Goal: Use online tool/utility: Use online tool/utility

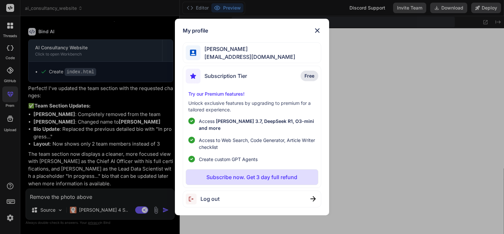
scroll to position [397, 0]
click at [320, 34] on img at bounding box center [318, 31] width 8 height 8
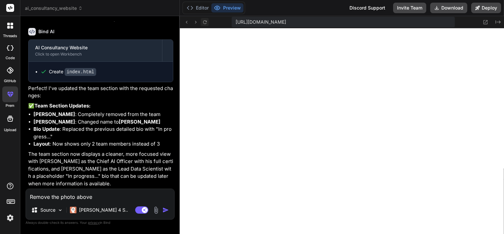
click at [207, 23] on icon at bounding box center [205, 22] width 4 height 4
click at [237, 9] on button "Preview" at bounding box center [227, 7] width 32 height 9
click at [250, 20] on span "https://u3uk0f35zsjjbn9cprh6fq9h0p4tm2-wnxx--3000--96435430.local-corp.webconta…" at bounding box center [261, 22] width 51 height 7
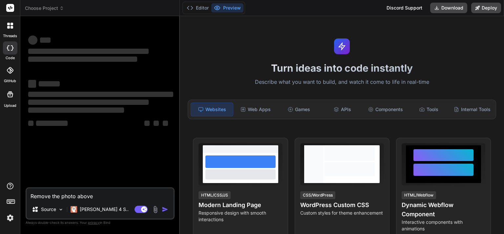
click at [8, 220] on img at bounding box center [10, 217] width 11 height 11
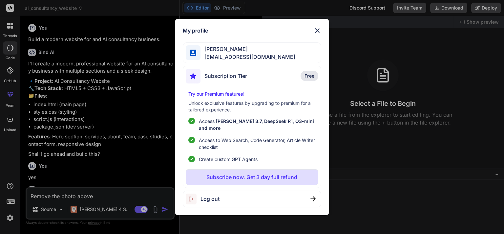
click at [319, 34] on img at bounding box center [318, 31] width 8 height 8
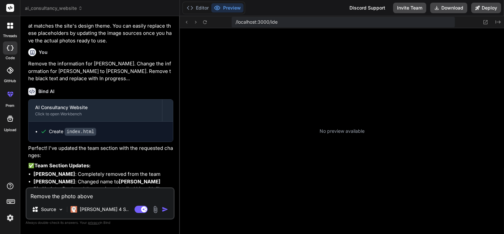
scroll to position [63, 0]
type textarea "x"
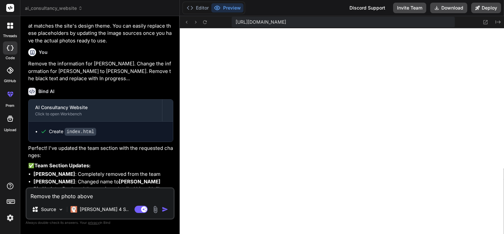
scroll to position [233, 0]
click at [204, 22] on icon at bounding box center [205, 22] width 6 height 6
click at [95, 200] on div "Remove the photo above Source [PERSON_NAME] 4 S.. Agent Mode. When this toggle …" at bounding box center [100, 203] width 149 height 32
drag, startPoint x: 91, startPoint y: 196, endPoint x: 30, endPoint y: 190, distance: 60.7
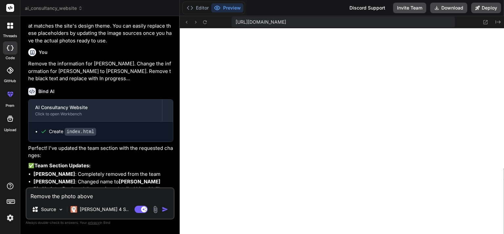
click at [30, 190] on textarea "Remove the photo above" at bounding box center [100, 194] width 147 height 12
type textarea "e"
type textarea "x"
type textarea "C"
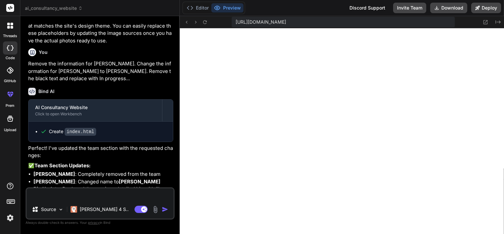
type textarea "x"
type textarea "Ch"
type textarea "x"
type textarea "Cha"
type textarea "x"
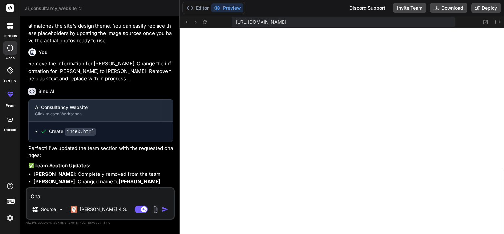
type textarea "[PERSON_NAME]"
type textarea "x"
type textarea "[PERSON_NAME]"
type textarea "x"
type textarea "Change"
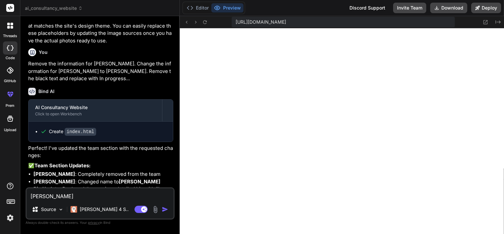
type textarea "x"
type textarea "Change"
type textarea "x"
type textarea "Change h"
type textarea "x"
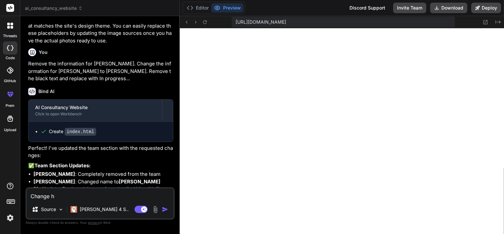
type textarea "Change he"
type textarea "x"
type textarea "Change he"
type textarea "x"
type textarea "Change he H"
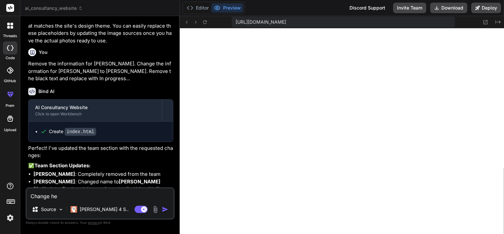
type textarea "x"
type textarea "Change he He"
type textarea "x"
type textarea "Change he Hea"
type textarea "x"
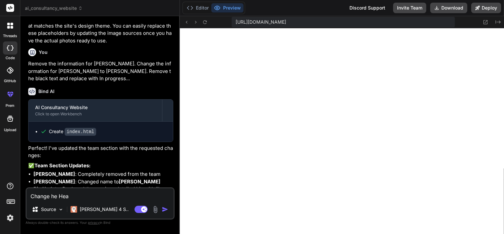
type textarea "Change he Heal"
type textarea "x"
type textarea "Change he Healt"
type textarea "x"
type textarea "Change he Health"
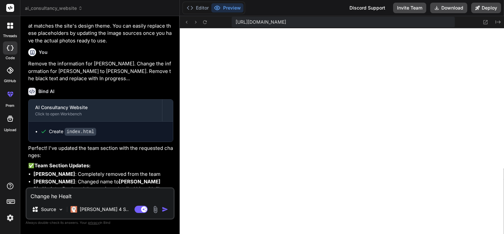
type textarea "x"
type textarea "Change he Healthc"
type textarea "x"
type textarea "Change he Healthca"
type textarea "x"
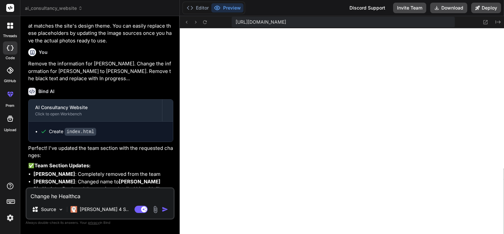
type textarea "Change he Healthcar"
type textarea "x"
type textarea "Change he Healthcare"
type textarea "x"
type textarea "Change he Healthcare"
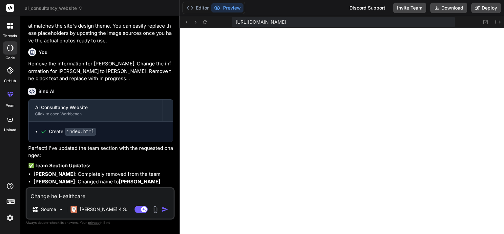
type textarea "x"
type textarea "Change he Healthcare D"
type textarea "x"
type textarea "Change he Healthcare Di"
type textarea "x"
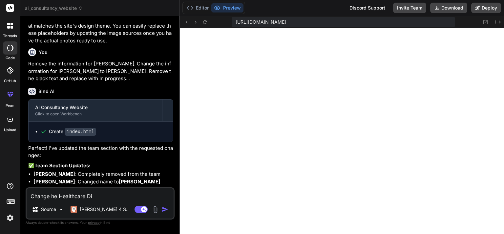
type textarea "Change he Healthcare Dia"
type textarea "x"
type textarea "Change he Healthcare Diag"
type textarea "x"
type textarea "Change he Healthcare Diagn"
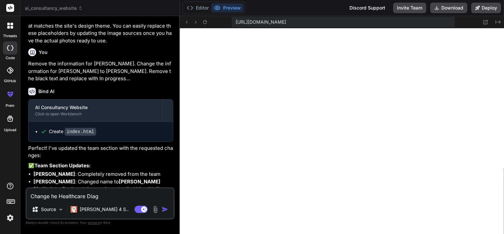
type textarea "x"
type textarea "Change he Healthcare Diagno"
type textarea "x"
type textarea "Change he Healthcare Diagnos"
type textarea "x"
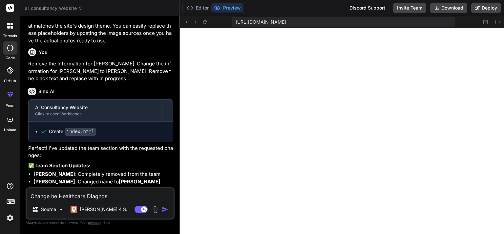
type textarea "Change he Healthcare Diagnost"
type textarea "x"
type textarea "Change he Healthcare Diagnosti"
type textarea "x"
type textarea "Change he Healthcare Diagnostic"
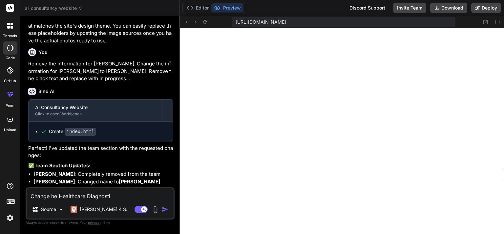
type textarea "x"
type textarea "Change he Healthcare Diagnostic"
type textarea "x"
type textarea "Change he Healthcare Diagnostic A"
type textarea "x"
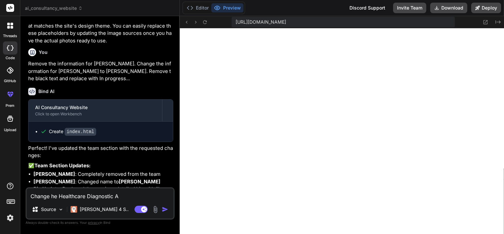
type textarea "Change he Healthcare Diagnostic AI"
type textarea "x"
type textarea "Change he Healthcare Diagnostic AI"
type textarea "x"
type textarea "Change he Healthcare Diagnostic AI p"
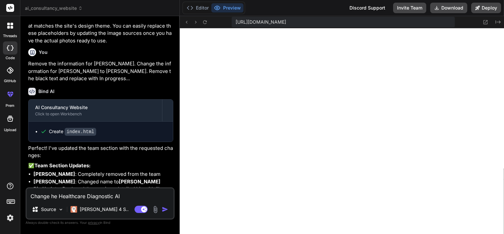
type textarea "x"
type textarea "Change he Healthcare Diagnostic AI pi"
type textarea "x"
type textarea "Change he Healthcare Diagnostic AI pir"
type textarea "x"
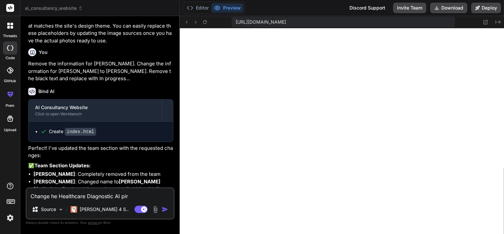
type textarea "Change he Healthcare Diagnostic [PERSON_NAME]"
type textarea "x"
type textarea "Change he Healthcare Diagnostic AI pir"
type textarea "x"
type textarea "Change he Healthcare Diagnostic AI pi"
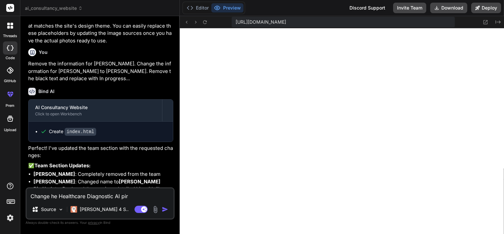
type textarea "x"
type textarea "Change he Healthcare Diagnostic AI pic"
type textarea "x"
type textarea "Change he Healthcare Diagnostic AI picu"
type textarea "x"
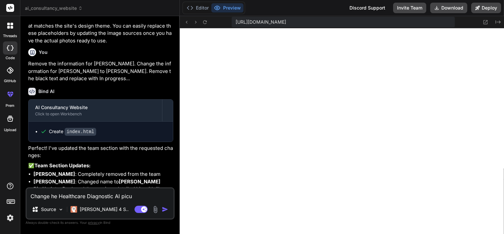
type textarea "Change he Healthcare Diagnostic AI picut"
type textarea "x"
type textarea "Change he Healthcare Diagnostic AI picutu"
type textarea "x"
type textarea "Change he Healthcare Diagnostic AI picutue"
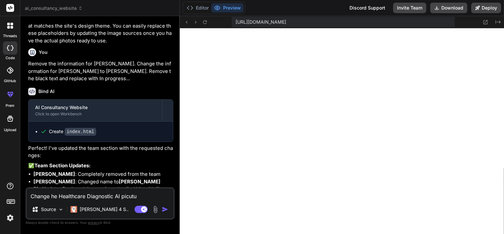
type textarea "x"
type textarea "Change he Healthcare Diagnostic AI picutue"
type textarea "x"
type textarea "Change he Healthcare Diagnostic AI picutue t"
type textarea "x"
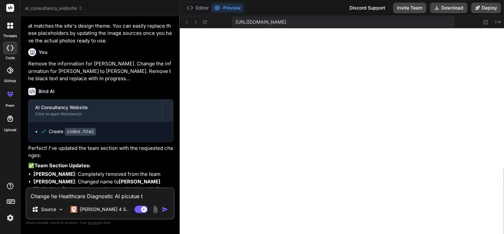
type textarea "Change he Healthcare Diagnostic AI picutue to"
type textarea "x"
type textarea "Change he Healthcare Diagnostic AI picutue to"
type textarea "x"
type textarea "Change he Healthcare Diagnostic AI picutue to"
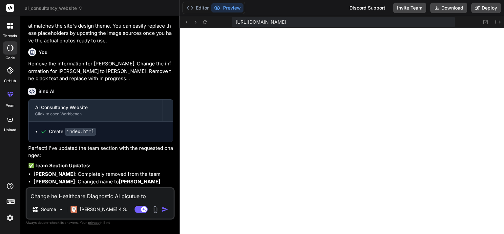
type textarea "x"
type textarea "Change he Healthcare Diagnostic AI picutue t"
type textarea "x"
type textarea "Change he Healthcare Diagnostic AI picutue"
type textarea "x"
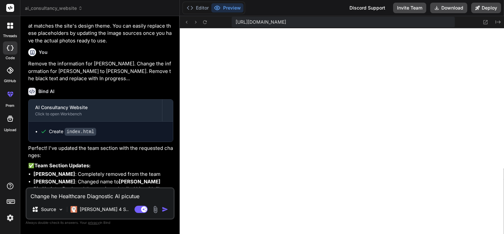
type textarea "Change he Healthcare Diagnostic AI picutue"
type textarea "x"
type textarea "Change he Healthcare Diagnostic AI picutu"
type textarea "x"
type textarea "Change he Healthcare Diagnostic AI picut"
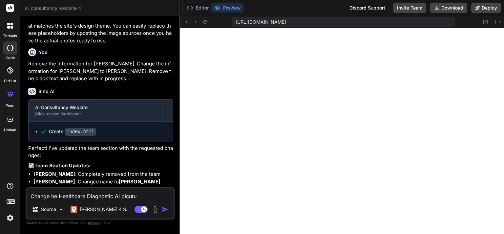
type textarea "x"
type textarea "Change he Healthcare Diagnostic AI picu"
type textarea "x"
type textarea "Change he Healthcare Diagnostic AI pic"
type textarea "x"
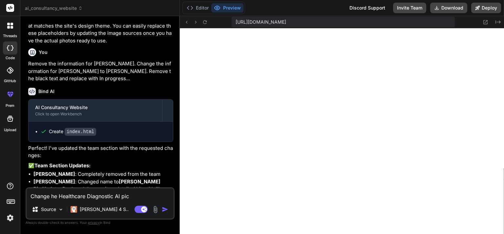
type textarea "Change he Healthcare Diagnostic AI pict"
type textarea "x"
type textarea "Change he Healthcare Diagnostic AI pictu"
type textarea "x"
type textarea "Change he Healthcare Diagnostic AI pictur"
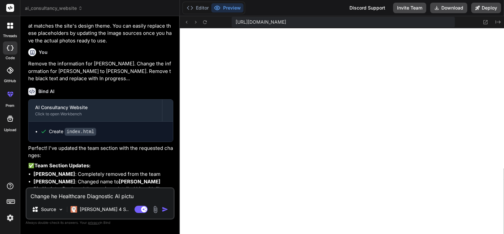
type textarea "x"
type textarea "Change he Healthcare Diagnostic AI picture"
type textarea "x"
type textarea "Change he Healthcare Diagnostic AI picture"
type textarea "x"
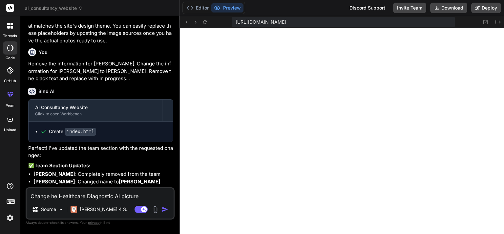
type textarea "Change he Healthcare Diagnostic AI picture a"
type textarea "x"
type textarea "Change he Healthcare Diagnostic AI picture a"
type textarea "x"
type textarea "Change he Healthcare Diagnostic AI picture a"
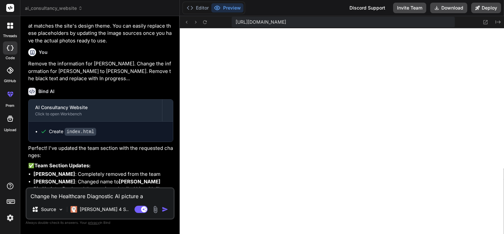
type textarea "x"
type textarea "Change he Healthcare Diagnostic AI picture"
type textarea "x"
type textarea "Change he Healthcare Diagnostic AI picture t"
type textarea "x"
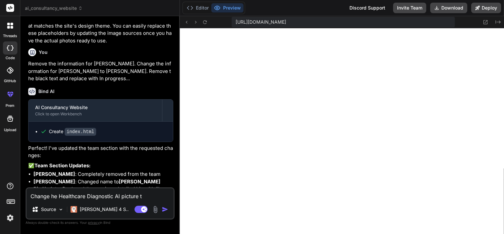
type textarea "Change he Healthcare Diagnostic AI picture to"
type textarea "x"
type textarea "Change he Healthcare Diagnostic AI picture to"
type textarea "x"
type textarea "Change he Healthcare Diagnostic AI picture to a"
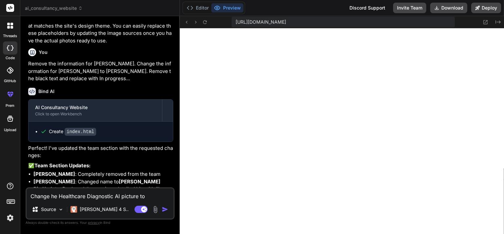
type textarea "x"
type textarea "Change he Healthcare Diagnostic AI picture to a"
type textarea "x"
type textarea "Change he Healthcare Diagnostic AI picture to a m"
type textarea "x"
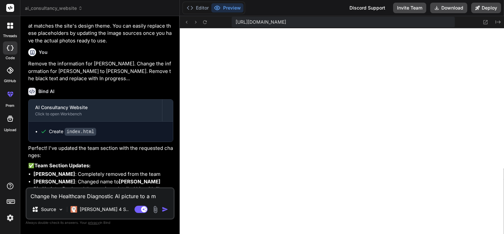
type textarea "Change he Healthcare Diagnostic AI picture to a mo"
type textarea "x"
type textarea "Change he Healthcare Diagnostic AI picture to a mor"
type textarea "x"
type textarea "Change he Healthcare Diagnostic AI picture to a more"
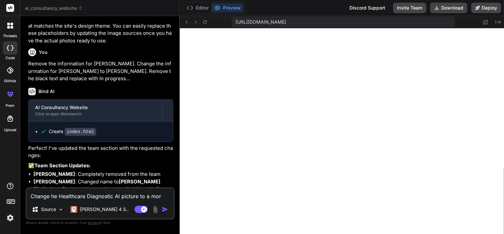
type textarea "x"
type textarea "Change he Healthcare Diagnostic AI picture to a more"
type textarea "x"
type textarea "Change he Healthcare Diagnostic AI picture to a more a"
type textarea "x"
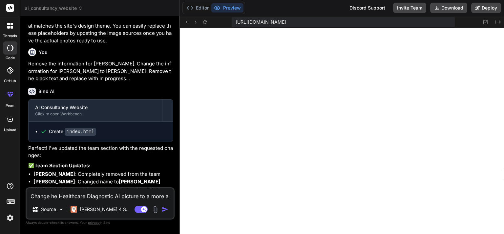
type textarea "Change he Healthcare Diagnostic AI picture to a more"
type textarea "x"
type textarea "Change he Healthcare Diagnostic AI picture to a more a"
type textarea "x"
type textarea "Change he Healthcare Diagnostic AI picture to a more ap"
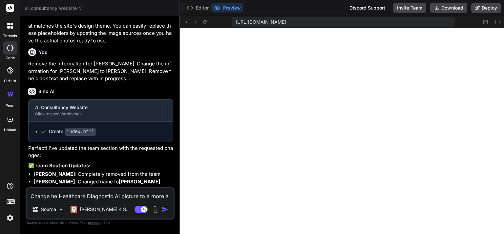
type textarea "x"
type textarea "Change he Healthcare Diagnostic AI picture to a more app"
type textarea "x"
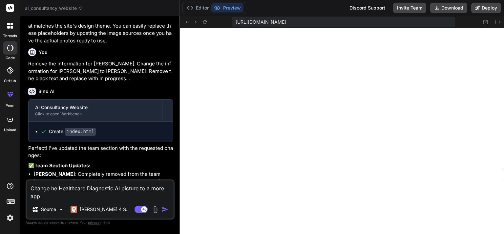
type textarea "Change he Healthcare Diagnostic AI picture to a more appr"
type textarea "x"
type textarea "Change he Healthcare Diagnostic AI picture to a more appro"
type textarea "x"
type textarea "Change he Healthcare Diagnostic AI picture to a more approp"
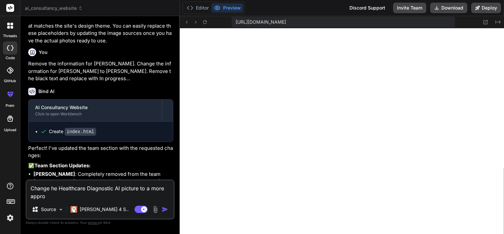
type textarea "x"
type textarea "Change he Healthcare Diagnostic AI picture to a more appropr"
type textarea "x"
type textarea "Change he Healthcare Diagnostic AI picture to a more appropri"
type textarea "x"
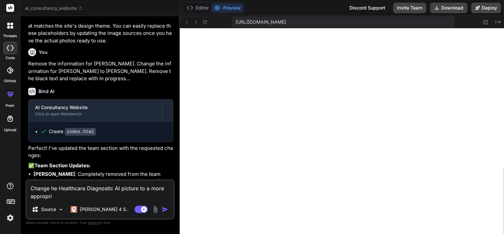
type textarea "Change he Healthcare Diagnostic AI picture to a more approprit"
type textarea "x"
type textarea "Change he Healthcare Diagnostic AI picture to a more approprita"
type textarea "x"
type textarea "Change he Healthcare Diagnostic AI picture to a more appropritae"
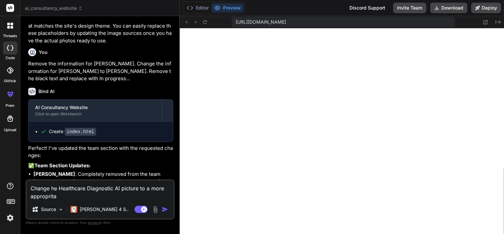
type textarea "x"
type textarea "Change he Healthcare Diagnostic AI picture to a more appropritae"
type textarea "x"
type textarea "Change he Healthcare Diagnostic AI picture to a more appropritae p"
type textarea "x"
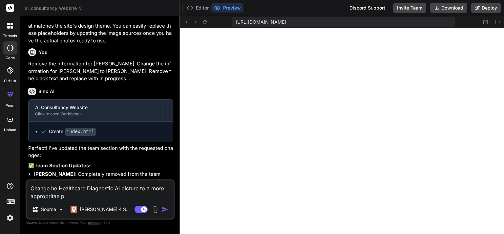
type textarea "Change he Healthcare Diagnostic AI picture to a more appropritae pi"
type textarea "x"
type textarea "Change he Healthcare Diagnostic AI picture to a more appropritae p"
type textarea "x"
type textarea "Change he Healthcare Diagnostic AI picture to a more appropritae"
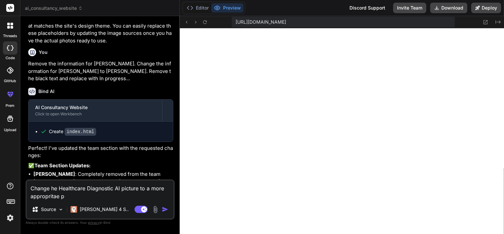
type textarea "x"
type textarea "Change he Healthcare Diagnostic AI picture to a more appropritae"
type textarea "x"
type textarea "Change he Healthcare Diagnostic AI picture to a more approprita"
type textarea "x"
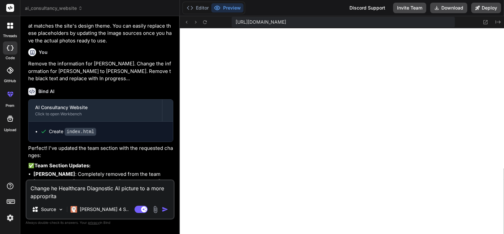
type textarea "Change he Healthcare Diagnostic AI picture to a more approprit"
click at [50, 187] on textarea "Change he Healthcare Diagnostic AI picture to a more appropriate picture." at bounding box center [100, 190] width 147 height 20
click at [165, 209] on img "button" at bounding box center [165, 209] width 7 height 7
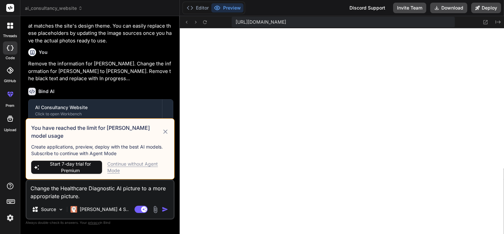
click at [165, 134] on icon at bounding box center [165, 131] width 4 height 4
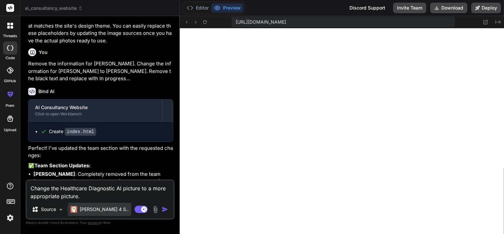
click at [102, 208] on p "[PERSON_NAME] 4 S.." at bounding box center [104, 209] width 49 height 7
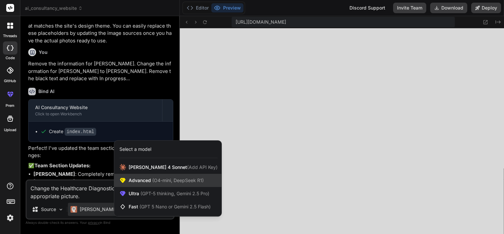
click at [170, 180] on span "(O4-mini, DeepSeek R1)" at bounding box center [177, 180] width 53 height 6
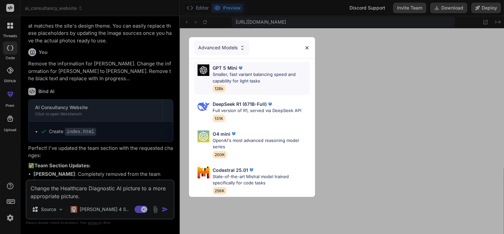
click at [234, 68] on p "GPT 5 Mini" at bounding box center [225, 67] width 25 height 7
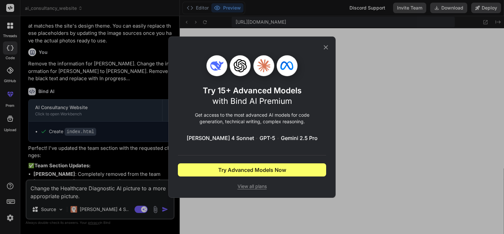
click at [244, 187] on span "View all plans" at bounding box center [252, 186] width 148 height 7
click at [328, 46] on icon at bounding box center [325, 47] width 7 height 7
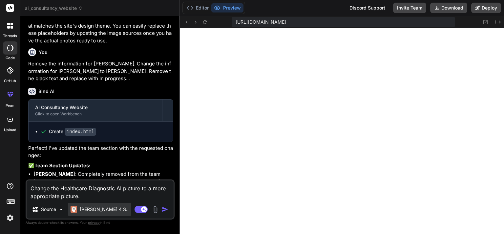
click at [95, 208] on p "[PERSON_NAME] 4 S.." at bounding box center [104, 209] width 49 height 7
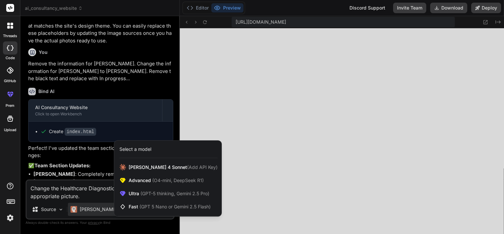
click at [59, 209] on div at bounding box center [252, 117] width 504 height 234
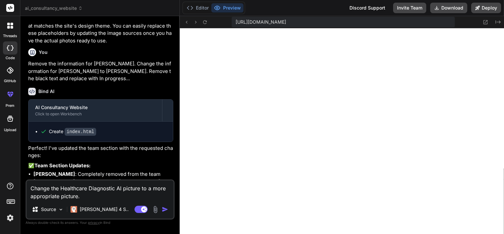
click at [59, 209] on img at bounding box center [61, 210] width 6 height 6
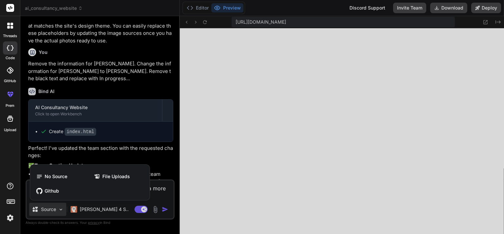
click at [59, 209] on div at bounding box center [252, 117] width 504 height 234
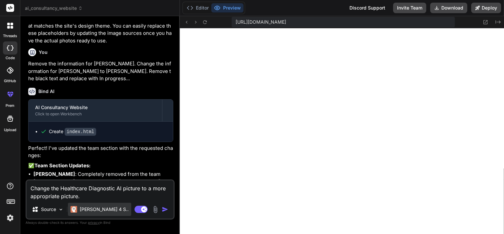
click at [84, 209] on p "[PERSON_NAME] 4 S.." at bounding box center [104, 209] width 49 height 7
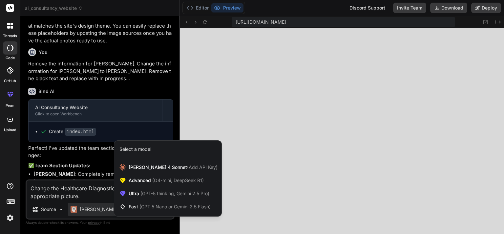
click at [85, 209] on div at bounding box center [252, 117] width 504 height 234
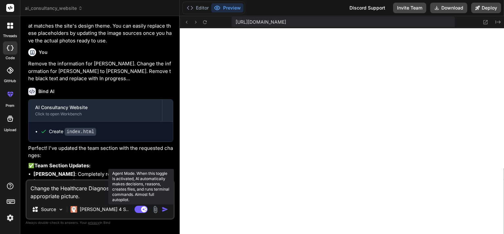
click at [137, 209] on rect at bounding box center [141, 209] width 13 height 7
click at [144, 209] on rect at bounding box center [141, 209] width 13 height 7
click at [138, 209] on rect at bounding box center [141, 209] width 13 height 7
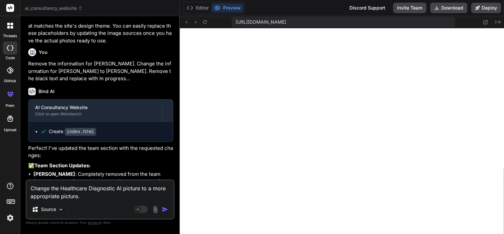
click at [165, 208] on img "button" at bounding box center [165, 209] width 7 height 7
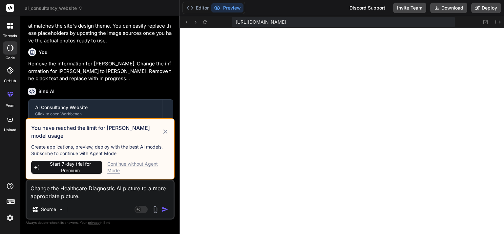
click at [146, 163] on div "Continue without Agent Mode" at bounding box center [138, 167] width 62 height 13
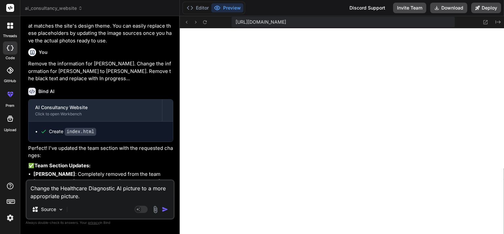
click at [164, 210] on img "button" at bounding box center [165, 209] width 7 height 7
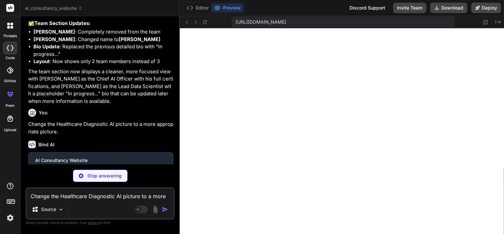
scroll to position [1065, 0]
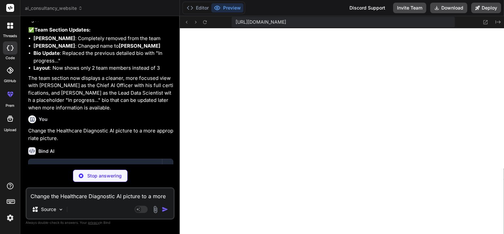
click at [166, 155] on div "Bind AI" at bounding box center [100, 151] width 145 height 8
